Goal: Book appointment/travel/reservation

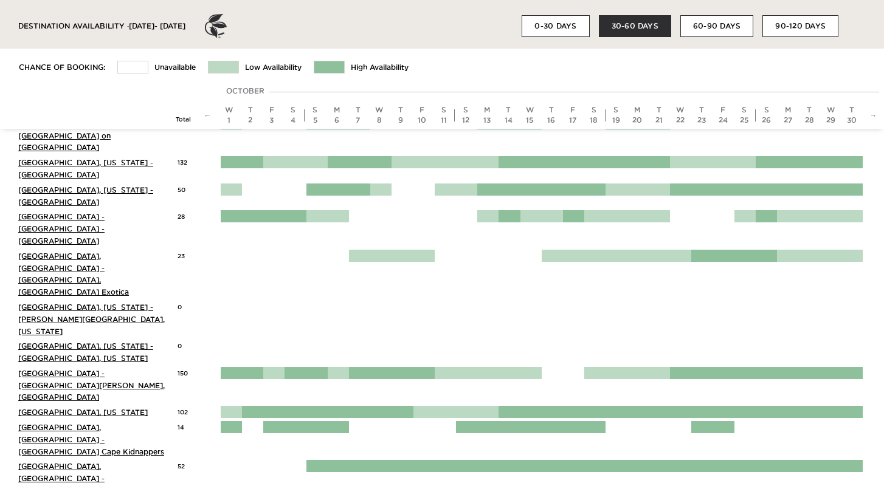
scroll to position [303, 0]
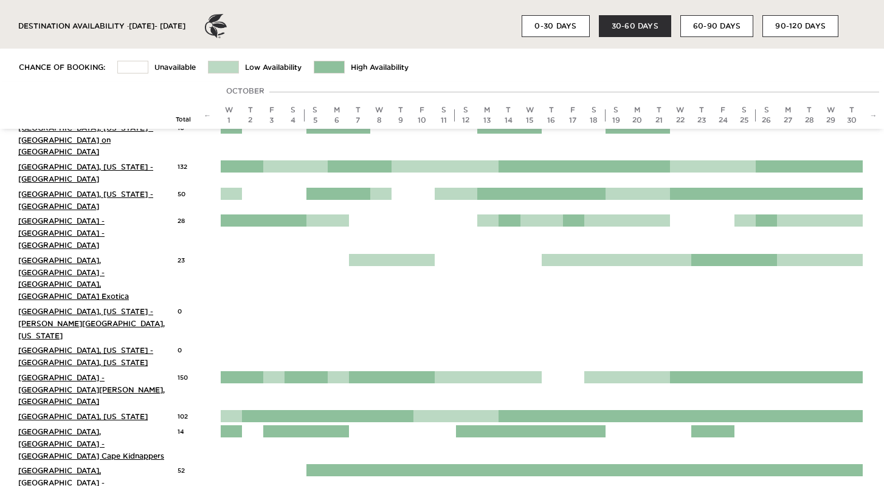
click at [713, 24] on button "60-90 DAYS" at bounding box center [716, 26] width 73 height 22
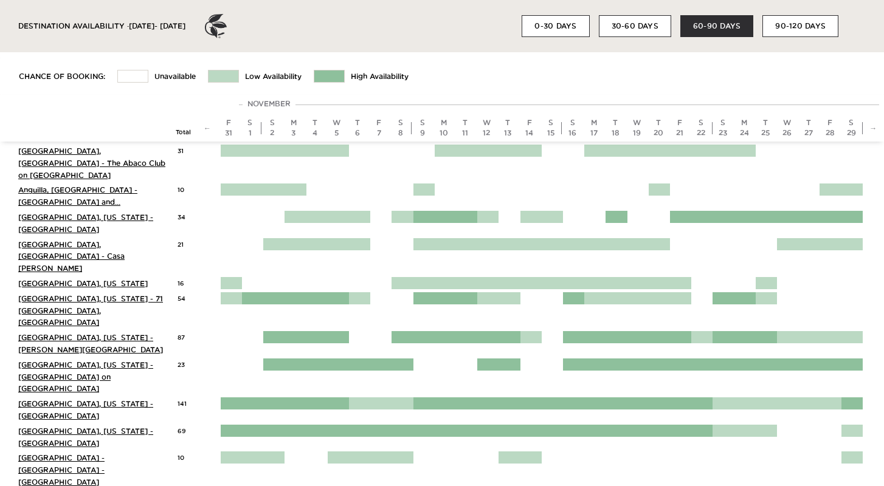
scroll to position [71, 0]
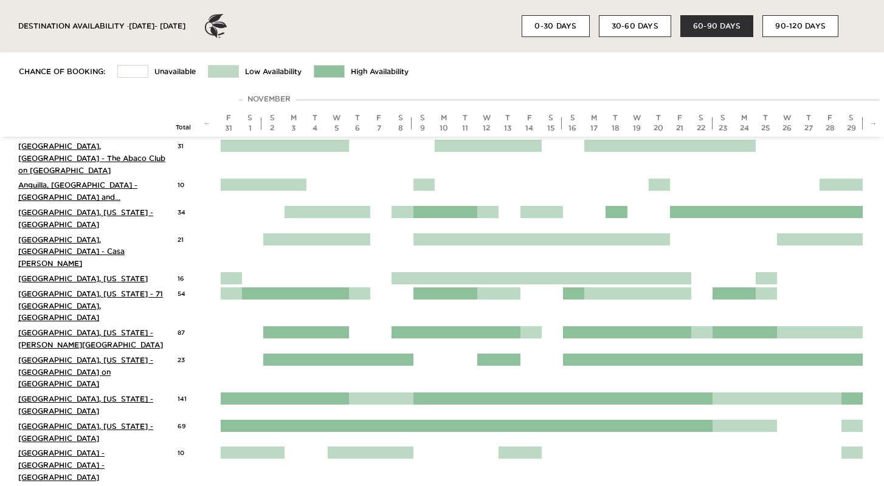
click at [658, 27] on button "30-60 DAYS" at bounding box center [635, 26] width 72 height 22
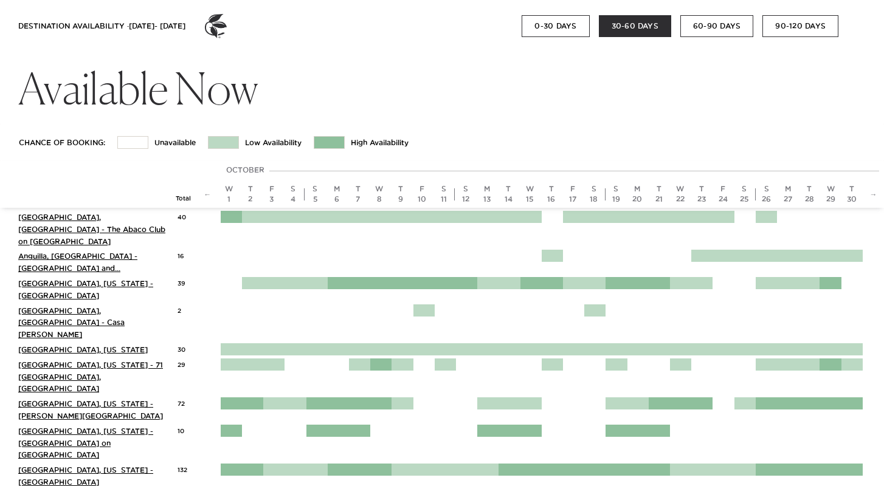
click at [703, 21] on button "60-90 DAYS" at bounding box center [716, 26] width 73 height 22
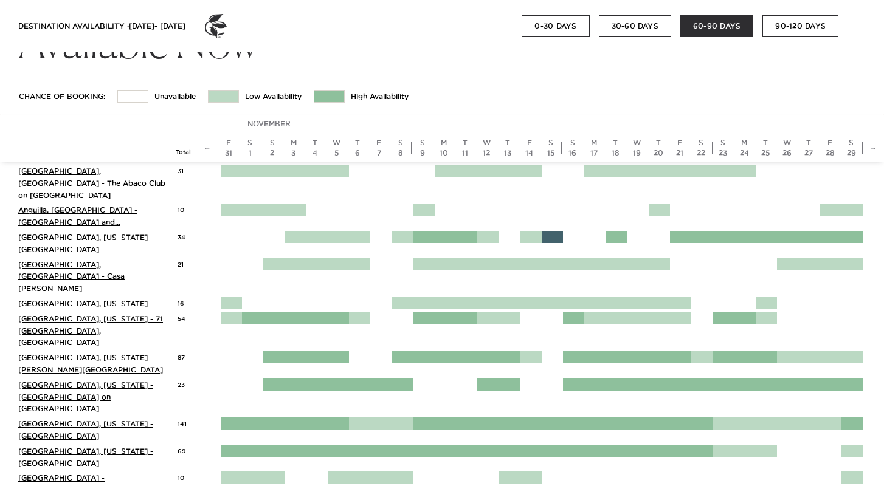
scroll to position [46, 0]
click at [551, 153] on div "15" at bounding box center [550, 154] width 15 height 10
click at [551, 313] on div at bounding box center [552, 319] width 21 height 12
click at [550, 352] on div at bounding box center [552, 358] width 21 height 12
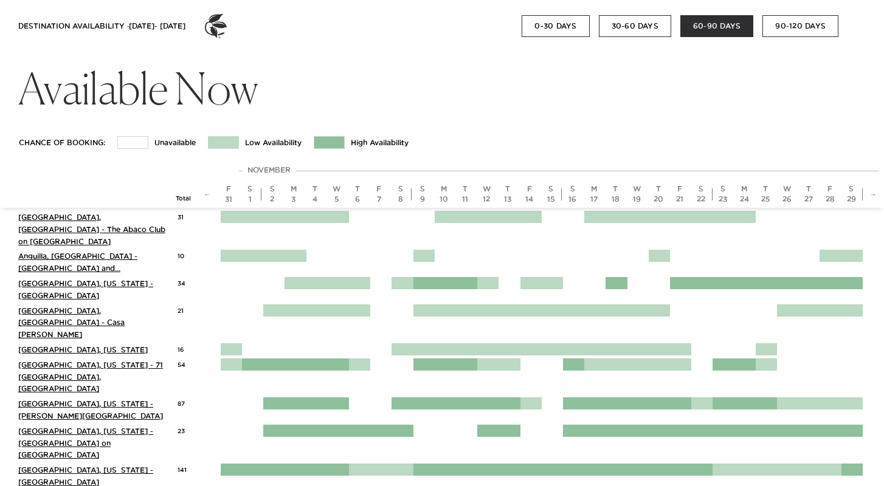
scroll to position [0, 0]
click at [206, 194] on link "←" at bounding box center [207, 194] width 7 height 8
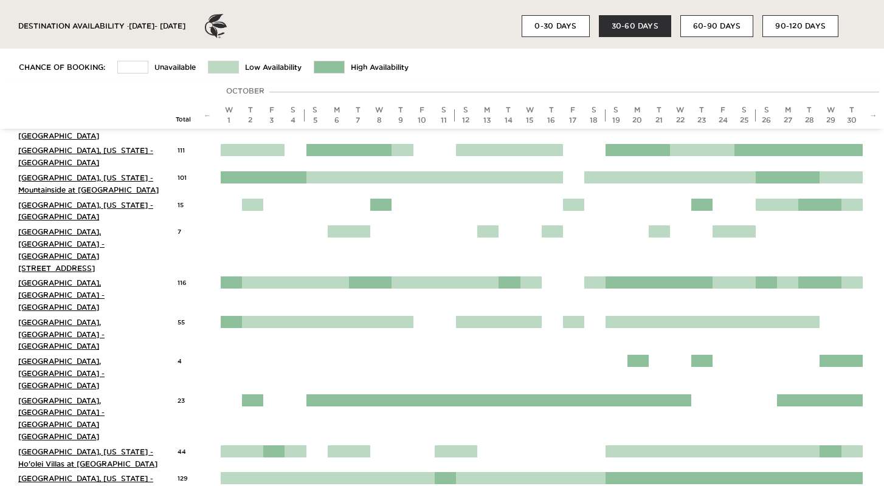
scroll to position [898, 0]
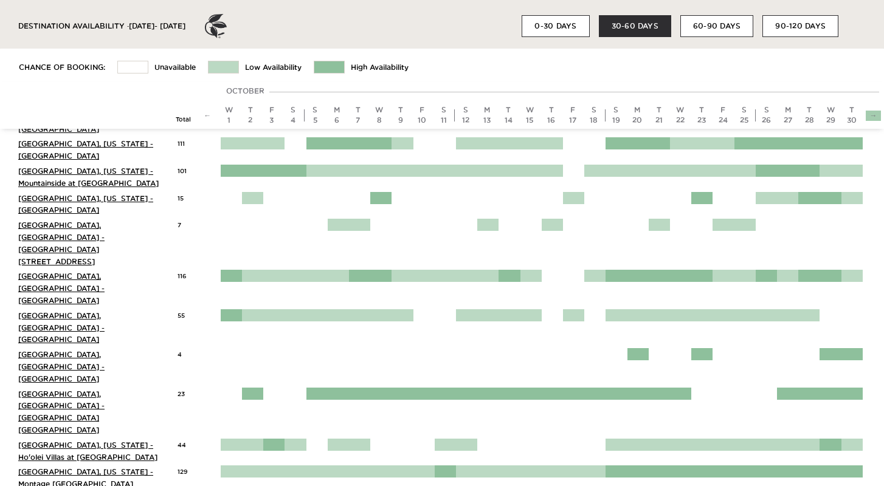
click at [873, 113] on link "→" at bounding box center [873, 115] width 7 height 8
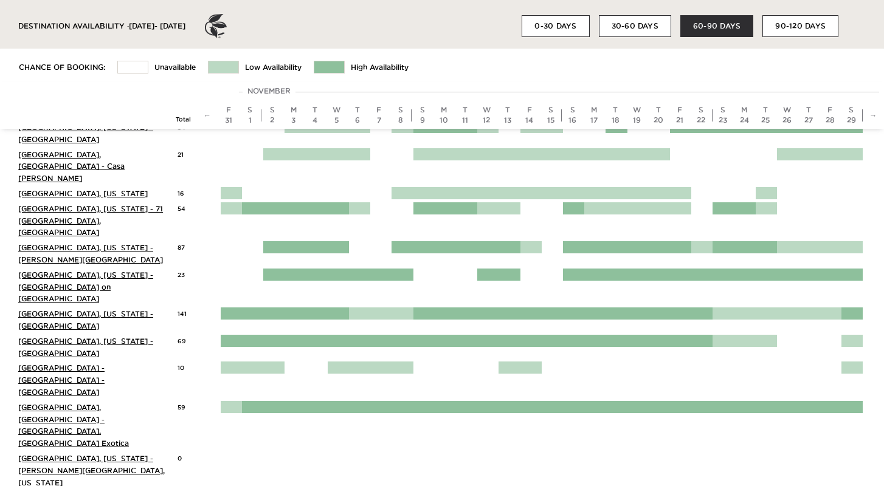
scroll to position [295, 0]
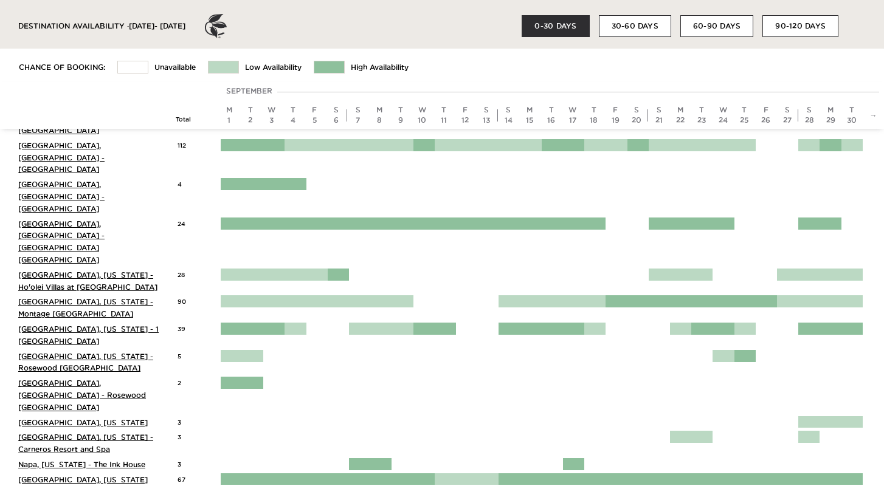
scroll to position [1065, 0]
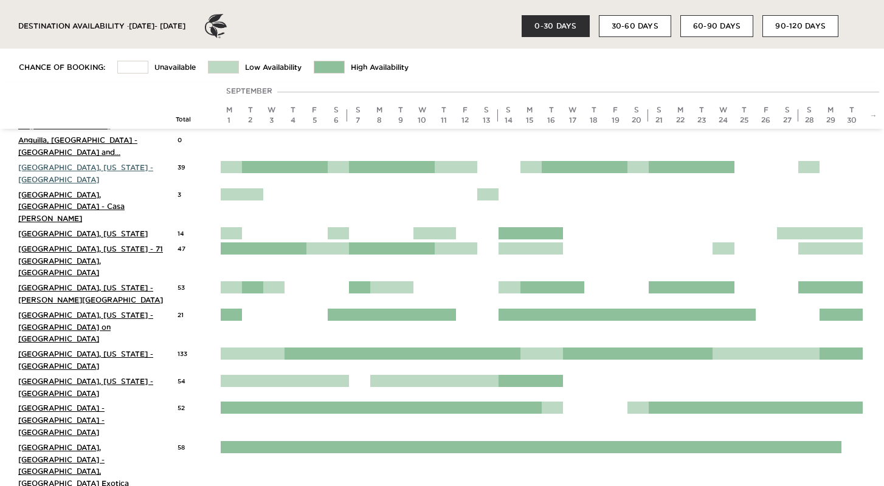
scroll to position [120, 0]
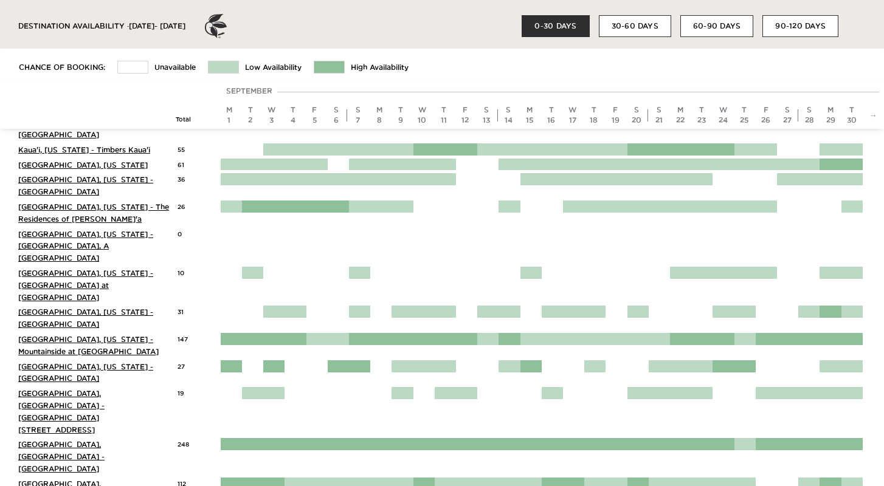
scroll to position [757, 0]
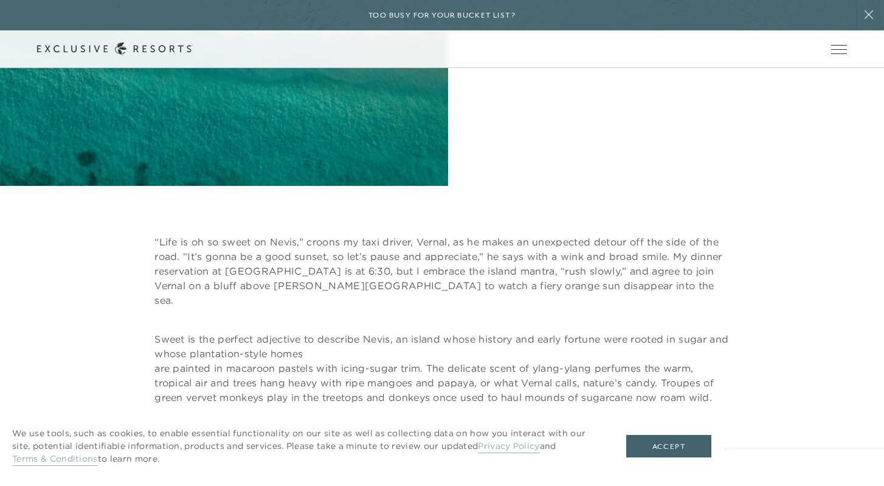
scroll to position [572, 0]
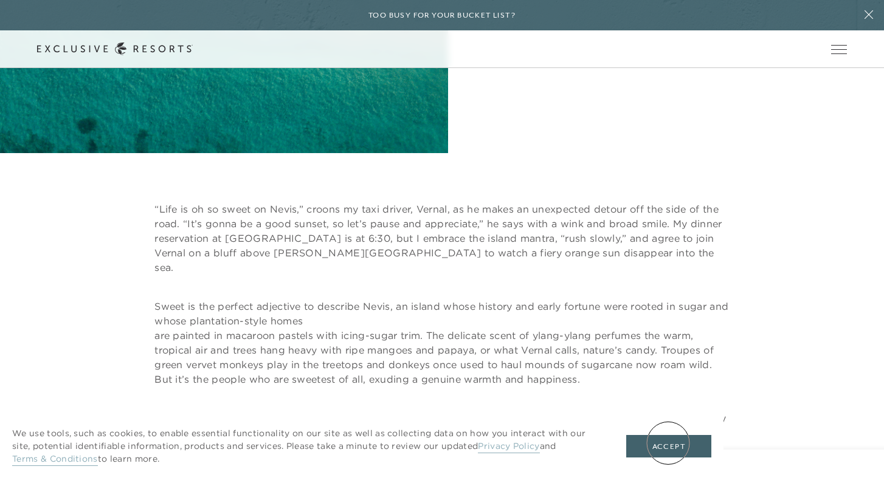
click at [668, 442] on button "Accept" at bounding box center [668, 446] width 85 height 23
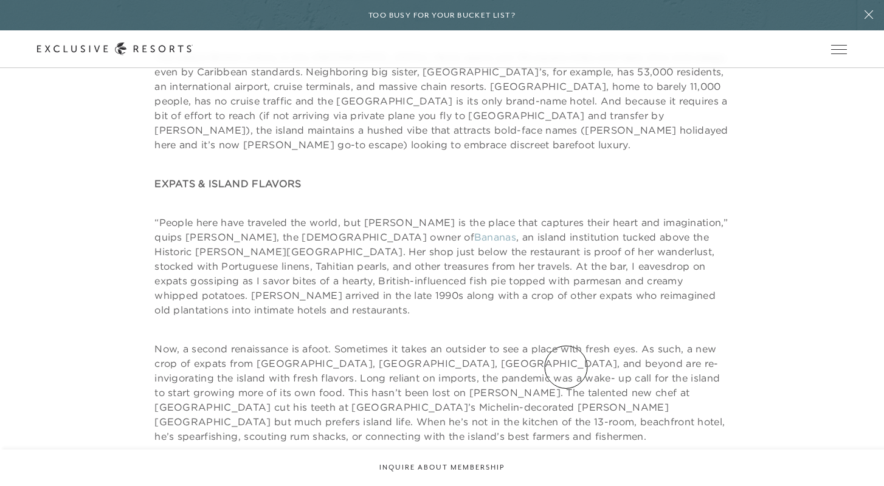
scroll to position [0, 0]
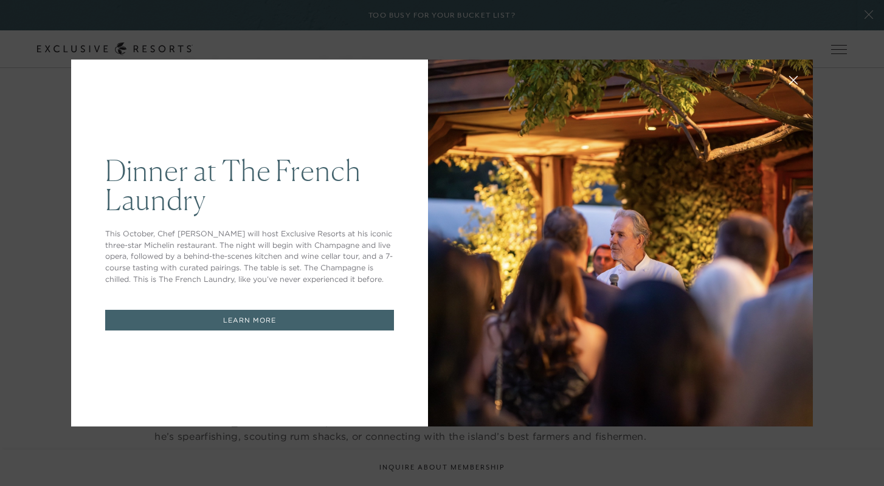
click at [793, 76] on icon at bounding box center [793, 80] width 9 height 9
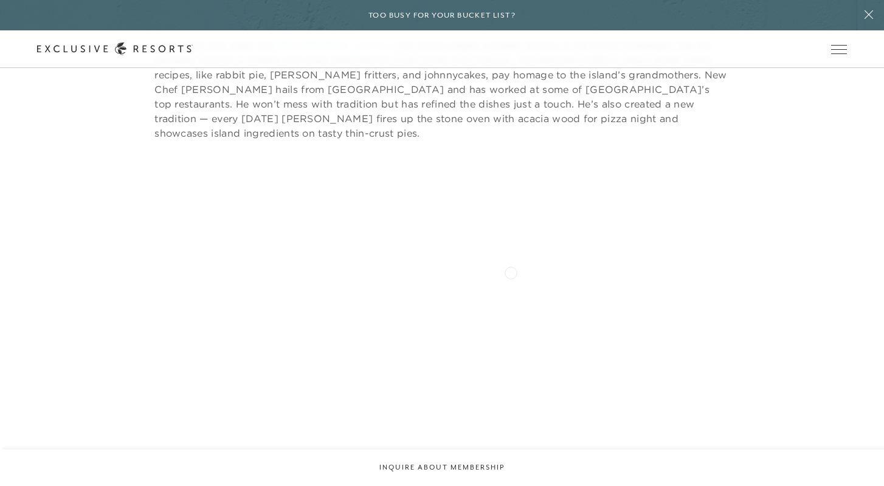
scroll to position [2251, 0]
click at [858, 222] on div "Club villa interiors" at bounding box center [596, 385] width 884 height 395
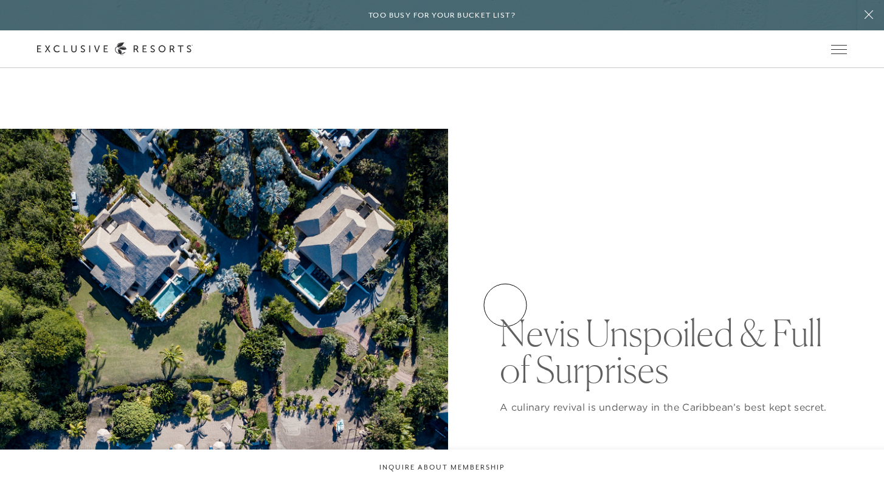
scroll to position [0, 0]
